Goal: Task Accomplishment & Management: Use online tool/utility

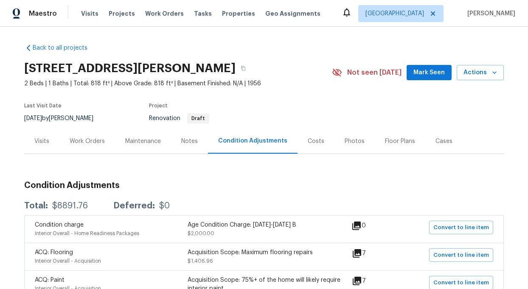
scroll to position [283, 0]
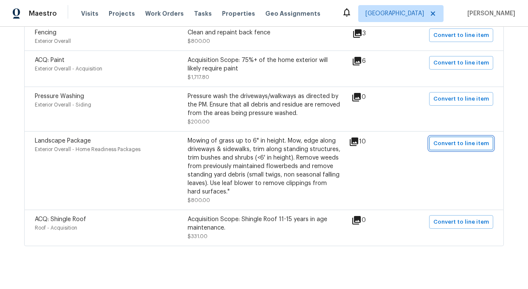
click at [462, 143] on span "Convert to line item" at bounding box center [461, 144] width 56 height 10
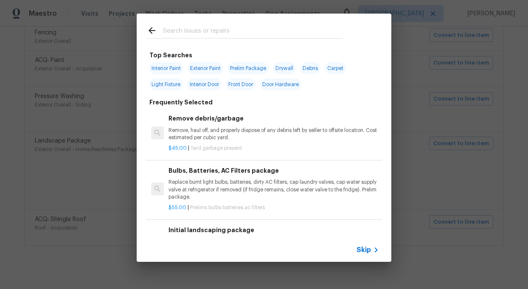
click at [365, 250] on span "Skip" at bounding box center [363, 250] width 14 height 8
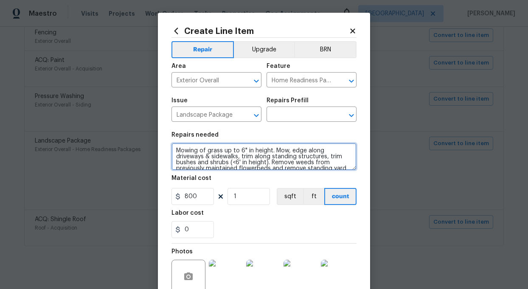
click at [255, 160] on textarea "Mowing of grass up to 6" in height. Mow, edge along driveways & sidewalks, trim…" at bounding box center [263, 156] width 185 height 27
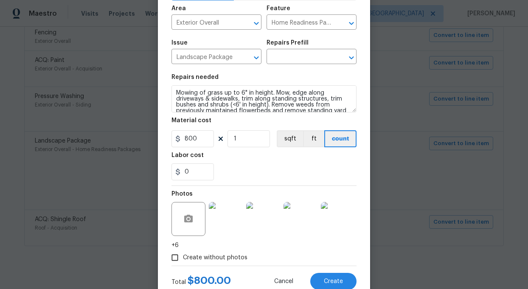
scroll to position [85, 0]
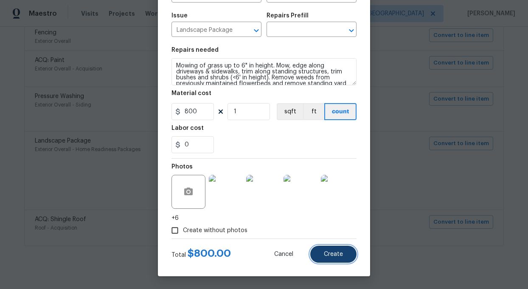
click at [335, 249] on button "Create" at bounding box center [333, 254] width 46 height 17
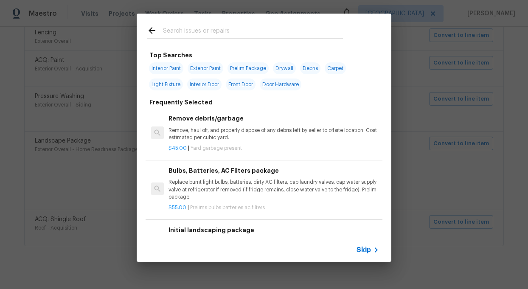
click at [419, 102] on div "Top Searches Interior Paint Exterior Paint Prelim Package Drywall Debris Carpet…" at bounding box center [264, 137] width 528 height 275
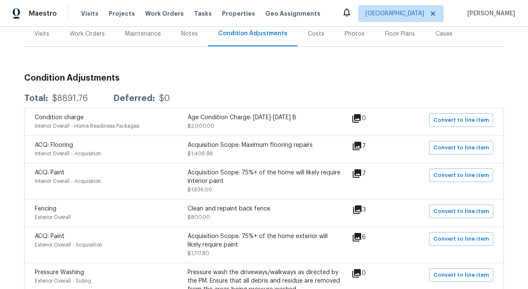
scroll to position [0, 0]
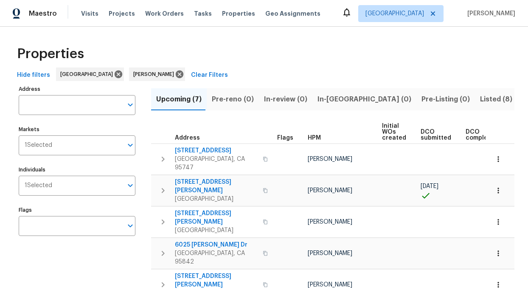
scroll to position [61, 0]
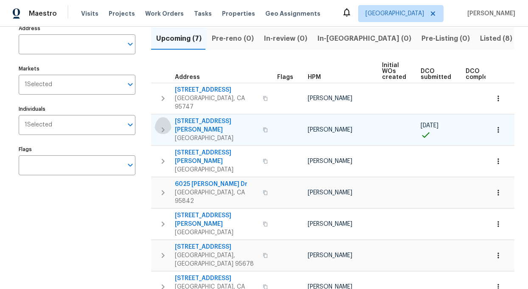
click at [165, 125] on icon "button" at bounding box center [163, 130] width 10 height 10
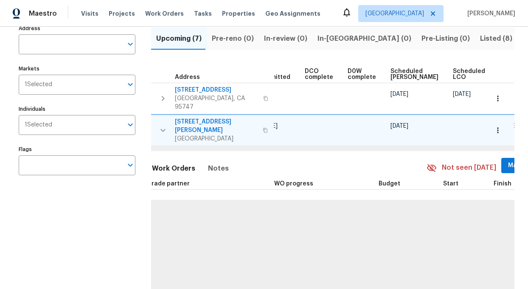
scroll to position [0, 178]
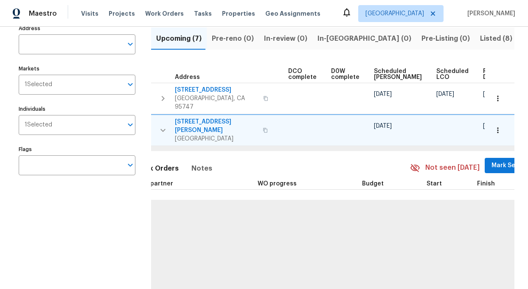
click at [497, 127] on icon "button" at bounding box center [497, 130] width 1 height 6
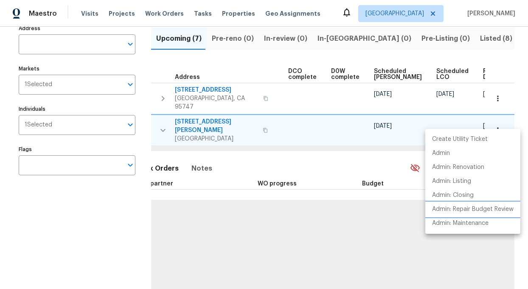
click at [447, 210] on p "Admin: Repair Budget Review" at bounding box center [472, 209] width 81 height 9
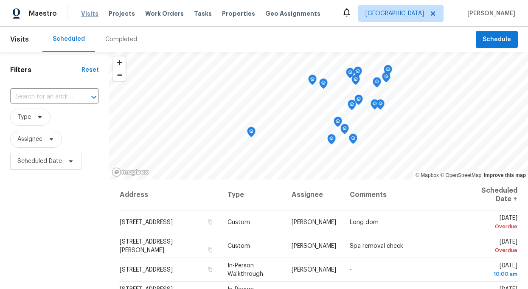
click at [88, 16] on span "Visits" at bounding box center [89, 13] width 17 height 8
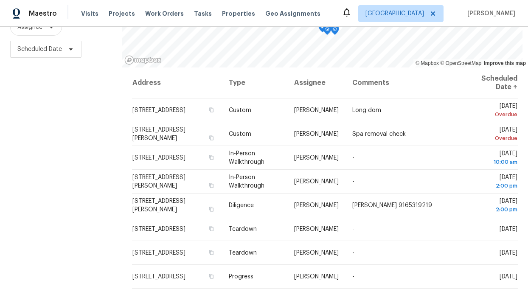
scroll to position [114, 0]
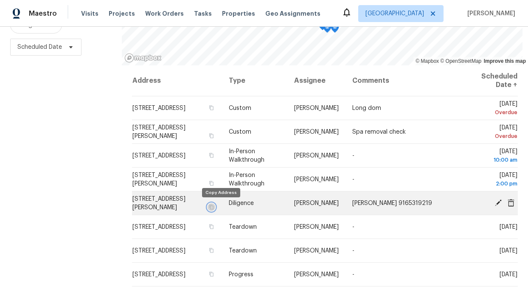
click at [214, 207] on icon "button" at bounding box center [211, 206] width 5 height 5
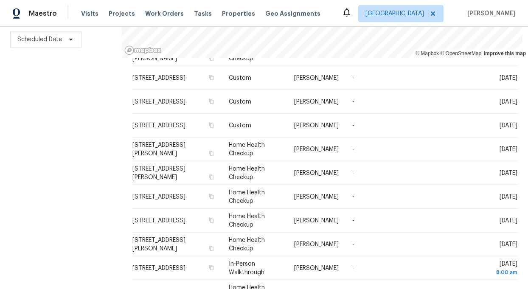
scroll to position [297, 0]
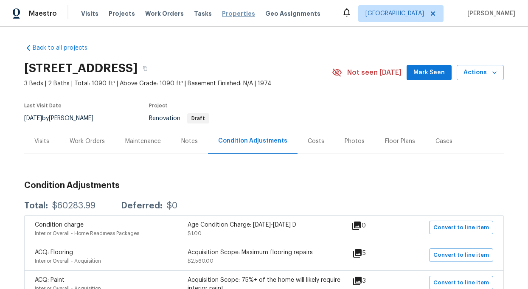
click at [227, 14] on span "Properties" at bounding box center [238, 13] width 33 height 8
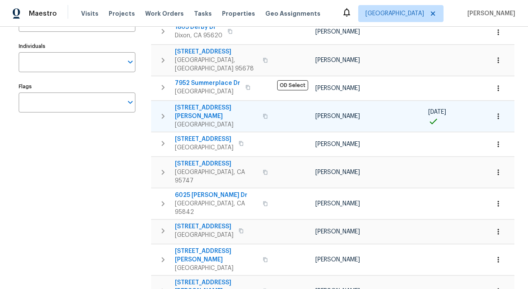
scroll to position [127, 0]
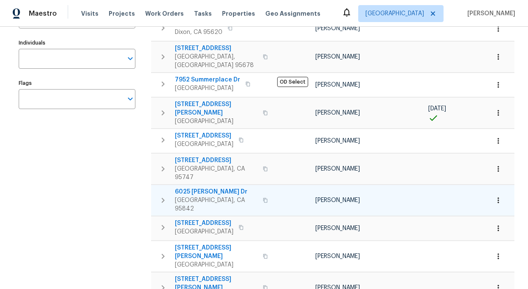
click at [193, 188] on span "6025 Brett Dr" at bounding box center [216, 192] width 83 height 8
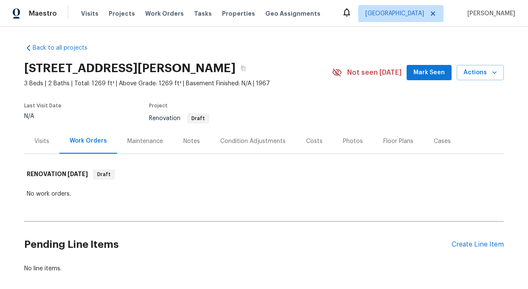
click at [247, 139] on div "Condition Adjustments" at bounding box center [252, 141] width 65 height 8
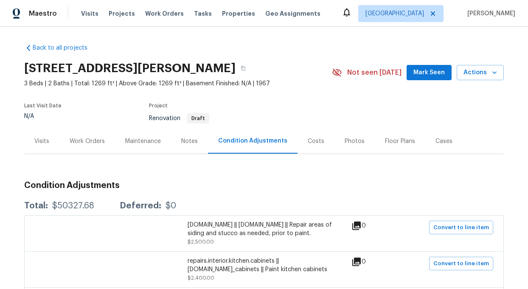
click at [186, 140] on div "Notes" at bounding box center [189, 141] width 17 height 8
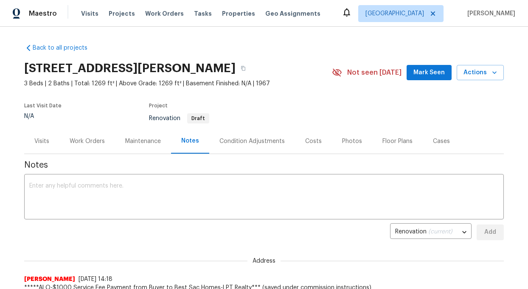
click at [41, 139] on div "Visits" at bounding box center [41, 141] width 15 height 8
